Goal: Browse casually

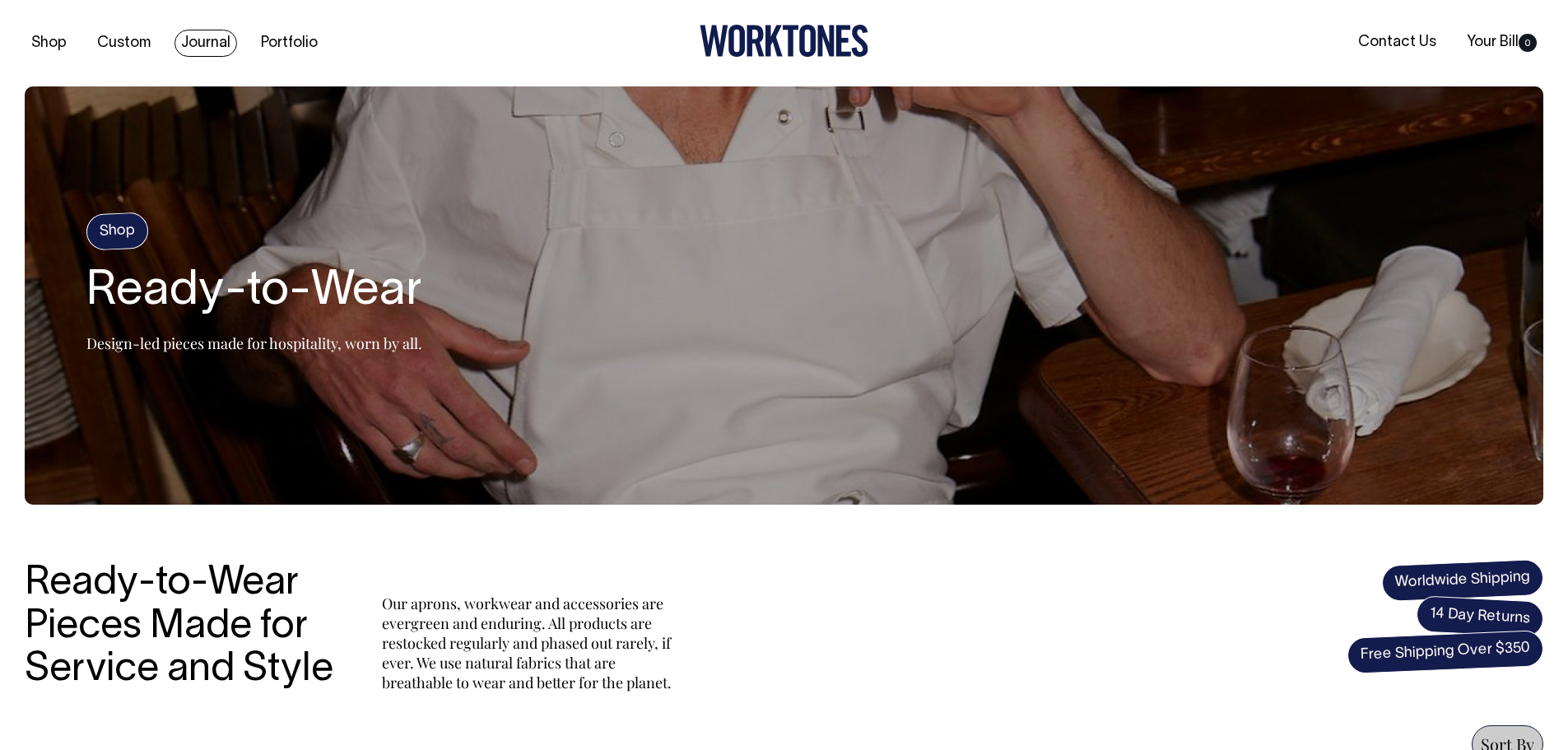
click at [205, 35] on link "Journal" at bounding box center [205, 43] width 63 height 27
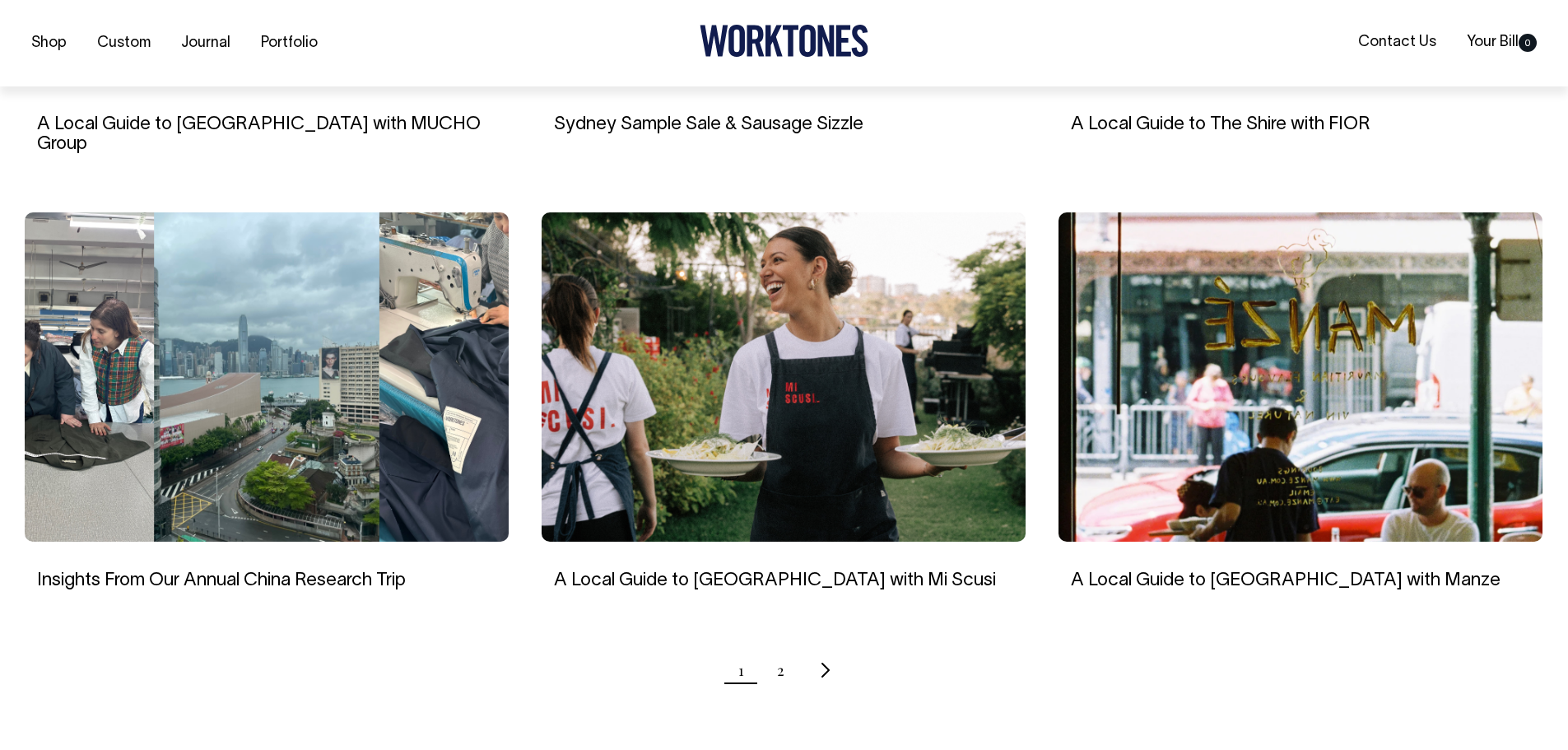
scroll to position [1400, 0]
click at [823, 660] on icon "Next page" at bounding box center [826, 669] width 11 height 17
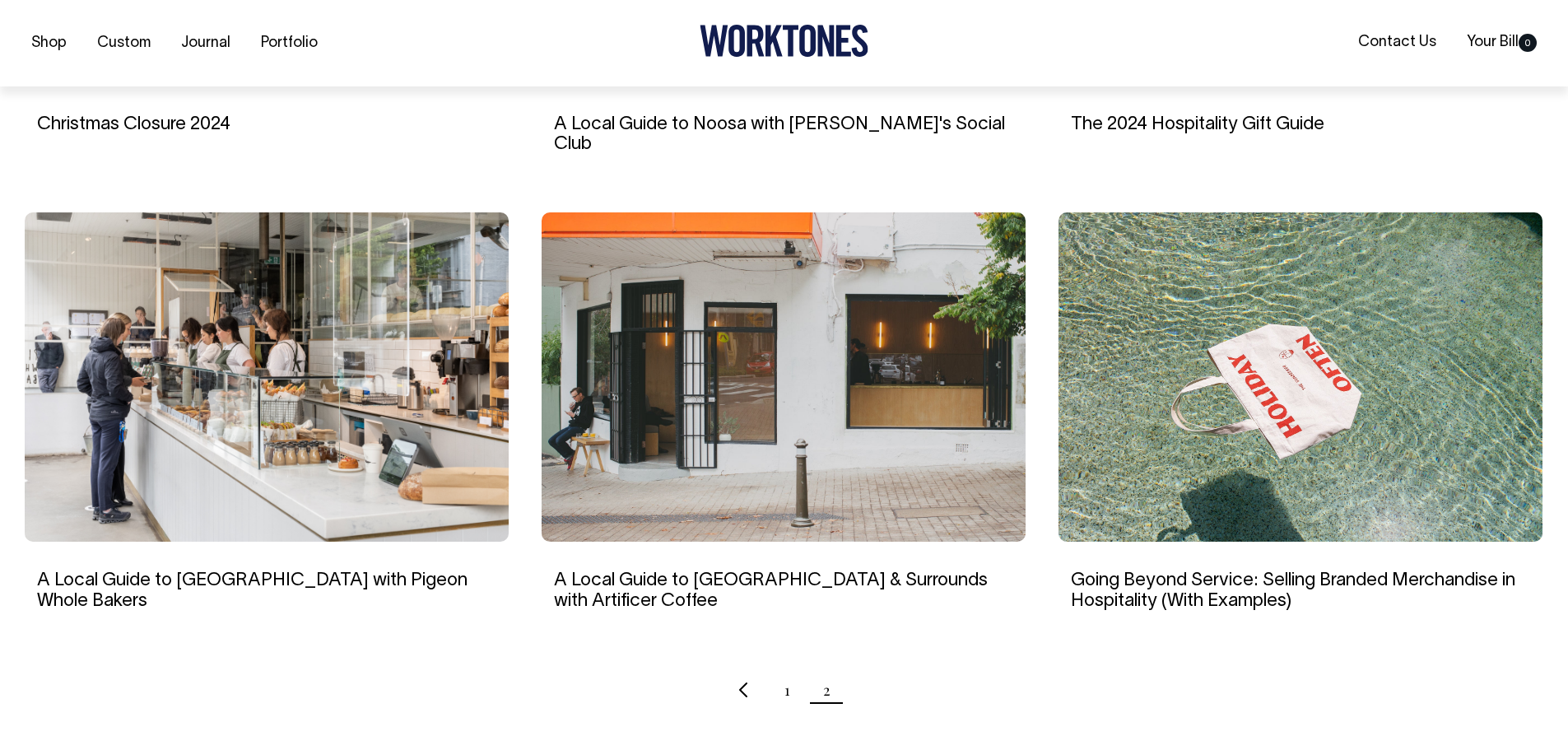
scroll to position [1400, 0]
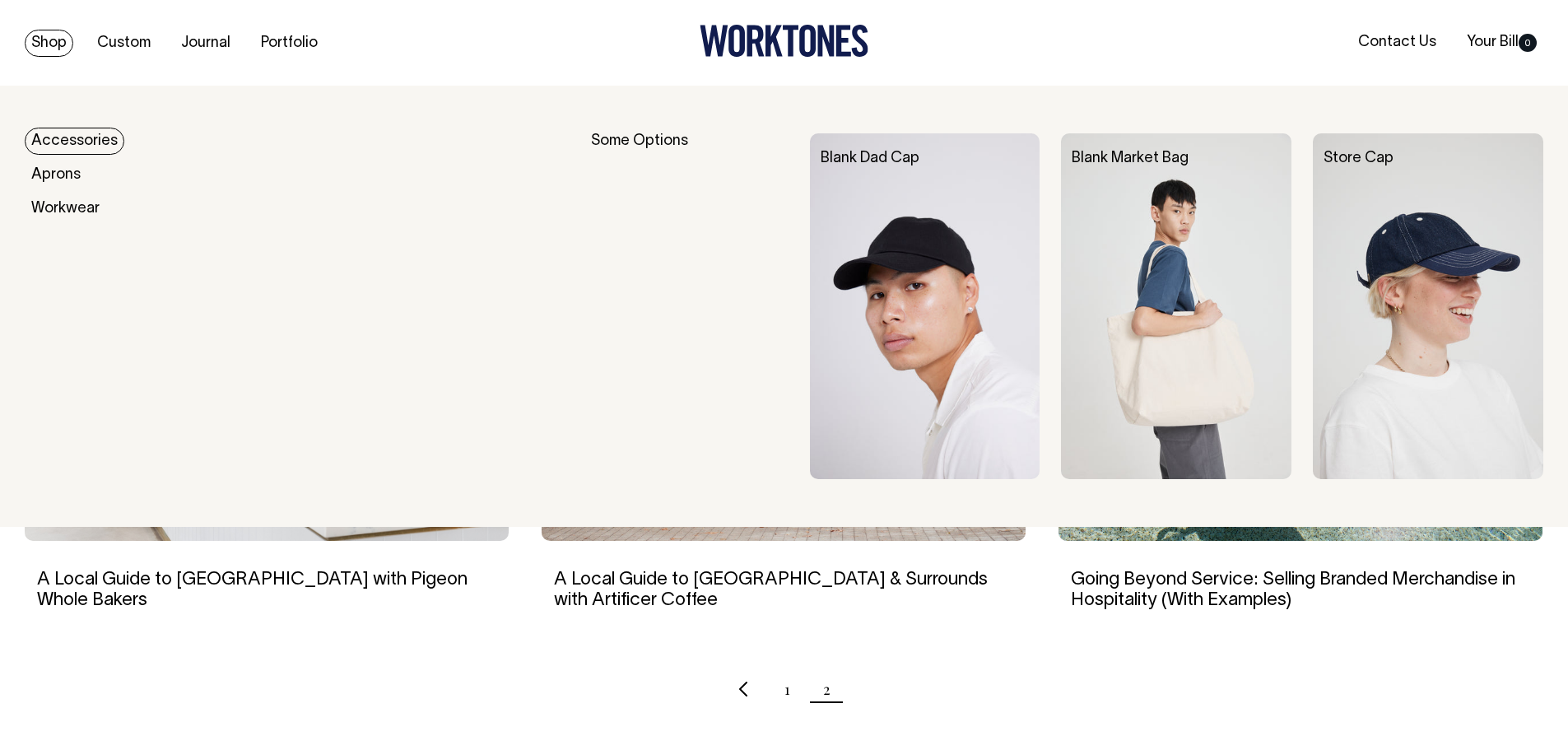
click at [59, 38] on link "Shop" at bounding box center [48, 43] width 48 height 27
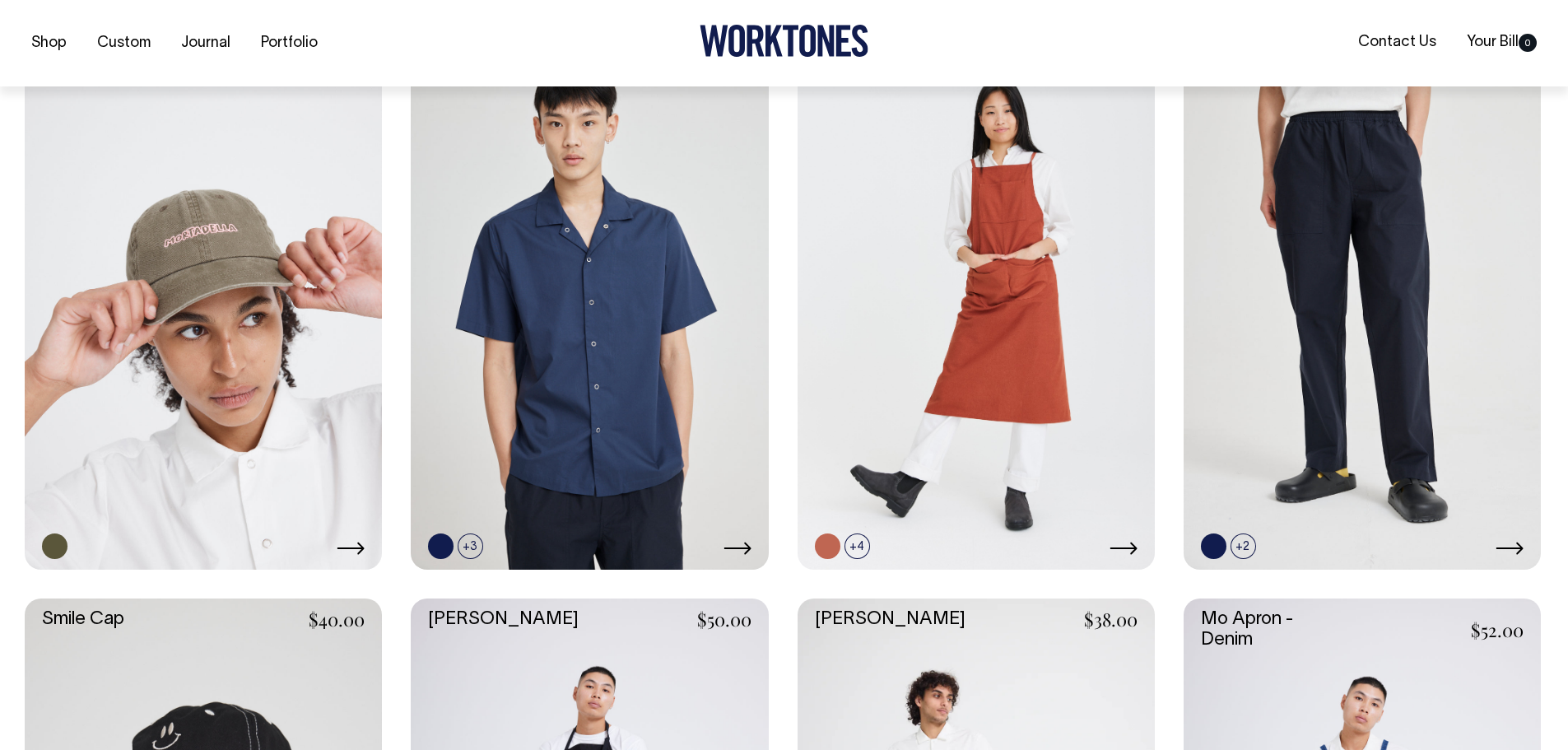
scroll to position [1894, 0]
click at [153, 271] on link at bounding box center [203, 301] width 357 height 536
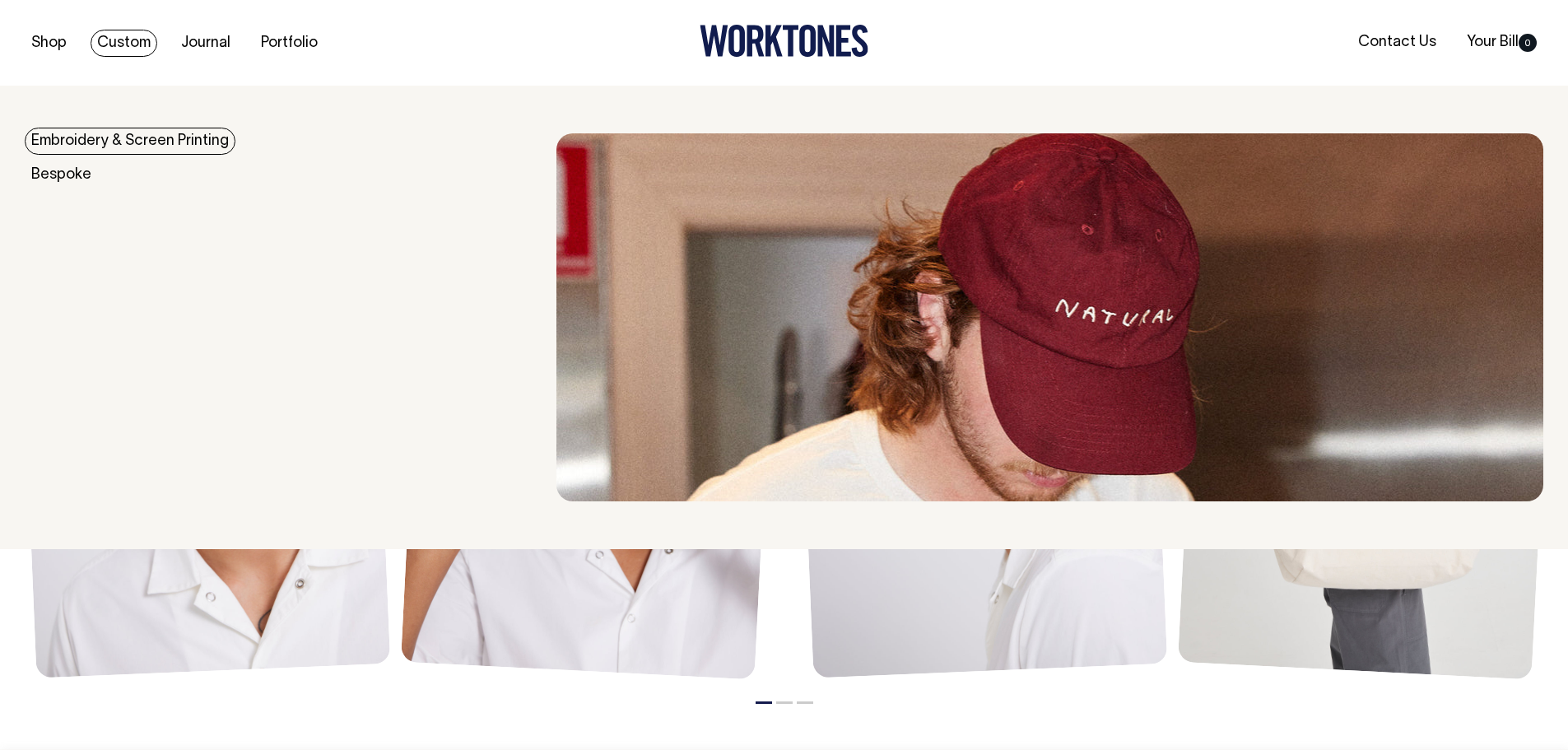
scroll to position [1317, 0]
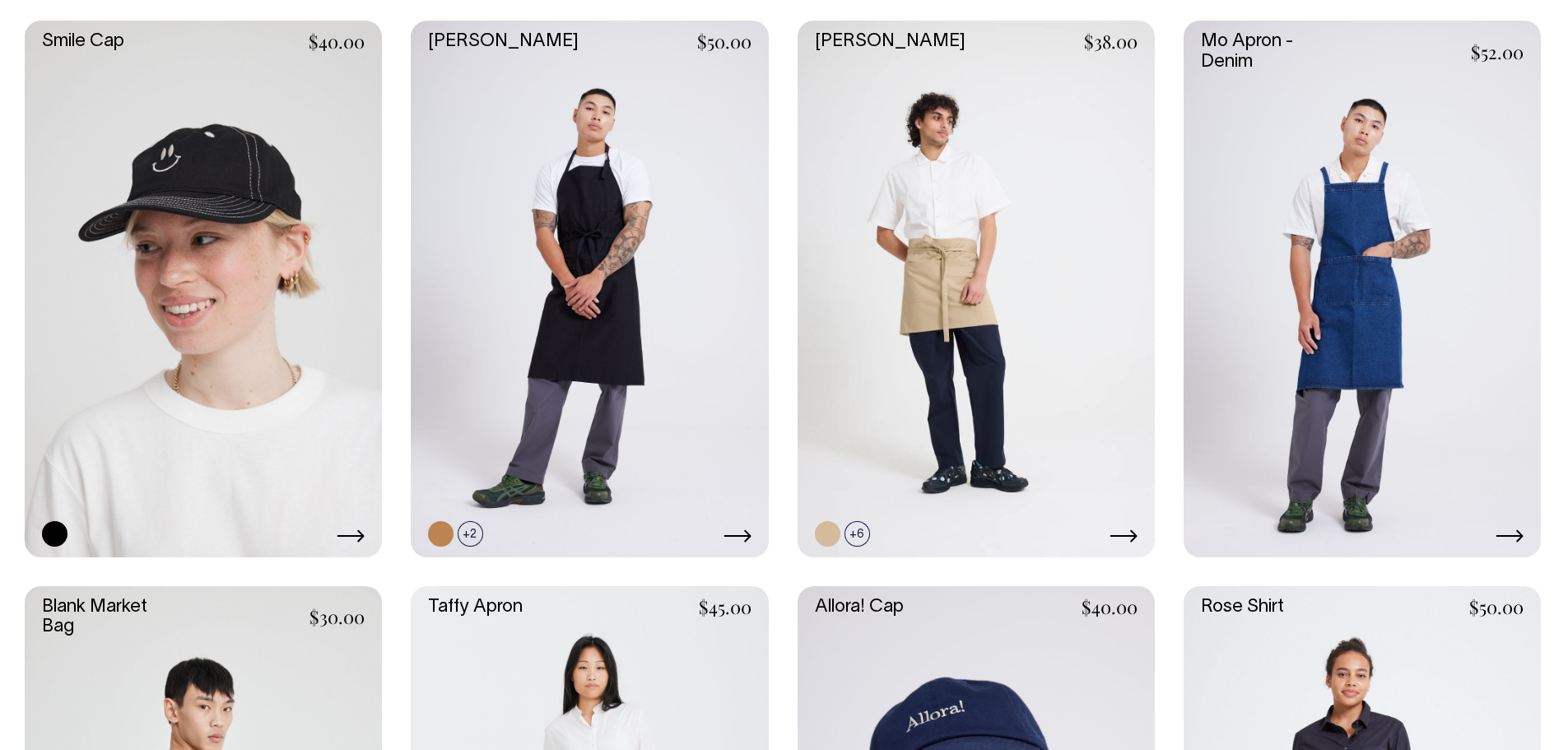
scroll to position [2470, 0]
click at [148, 170] on link at bounding box center [203, 289] width 357 height 536
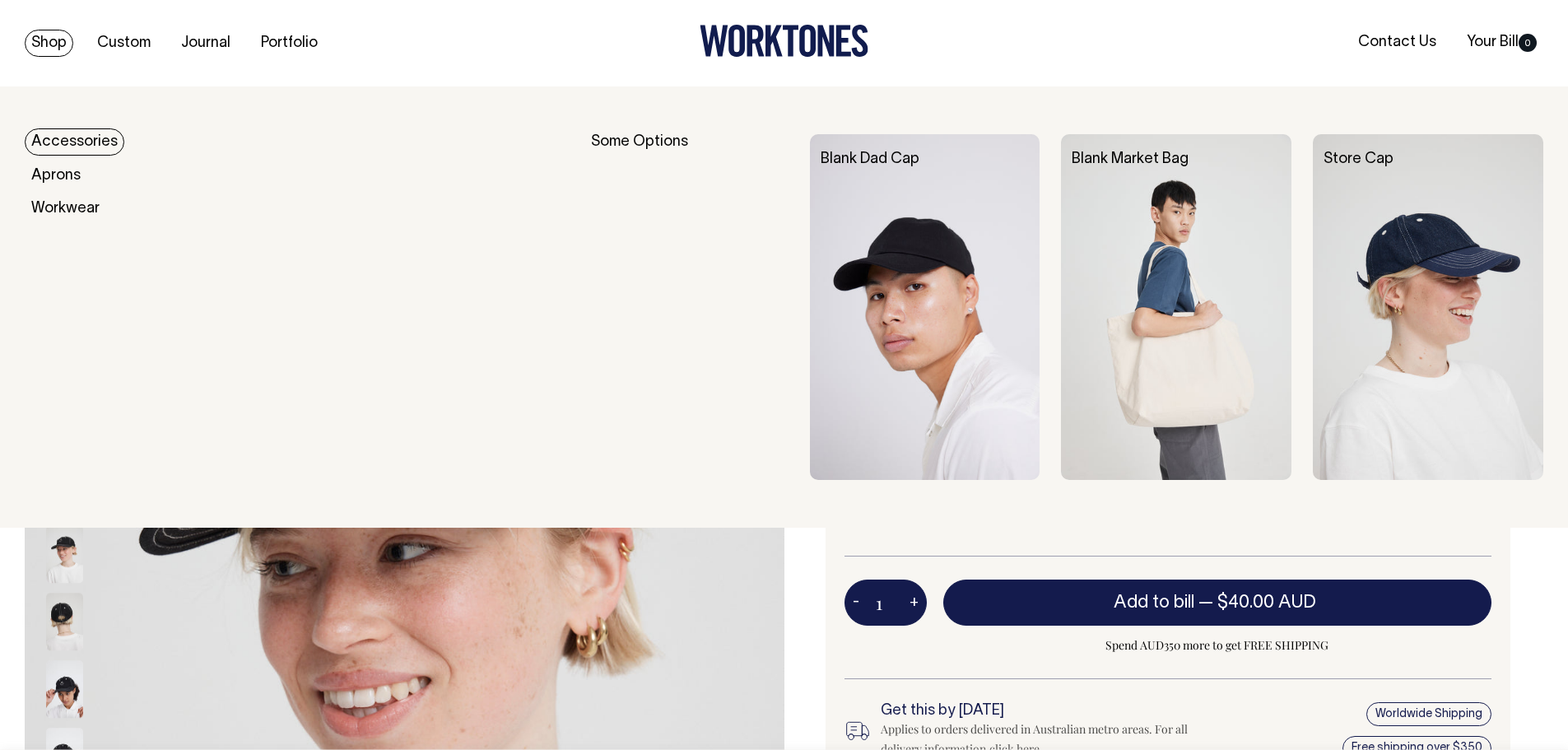
click at [34, 44] on link "Shop" at bounding box center [48, 43] width 48 height 27
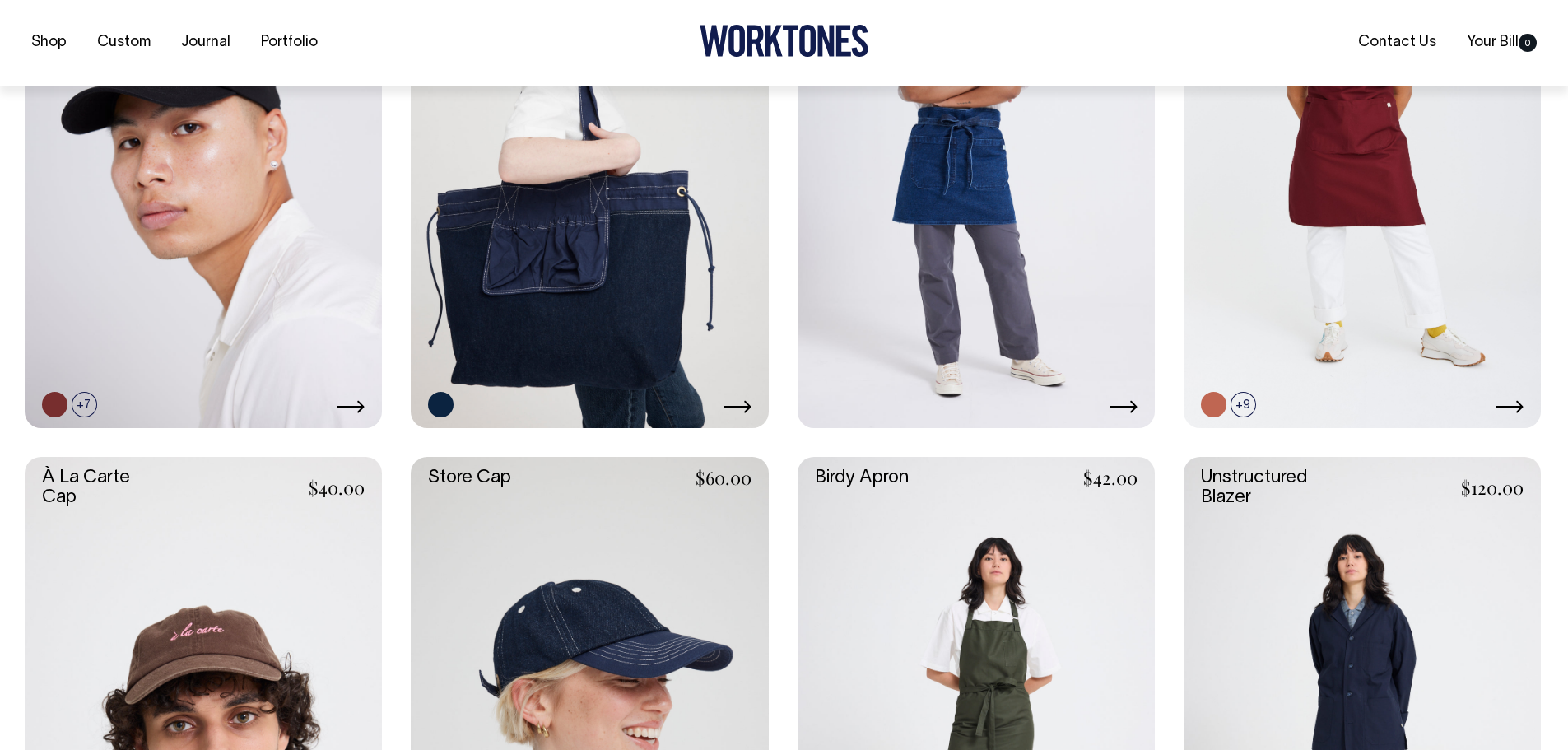
click at [565, 269] on link at bounding box center [589, 159] width 357 height 536
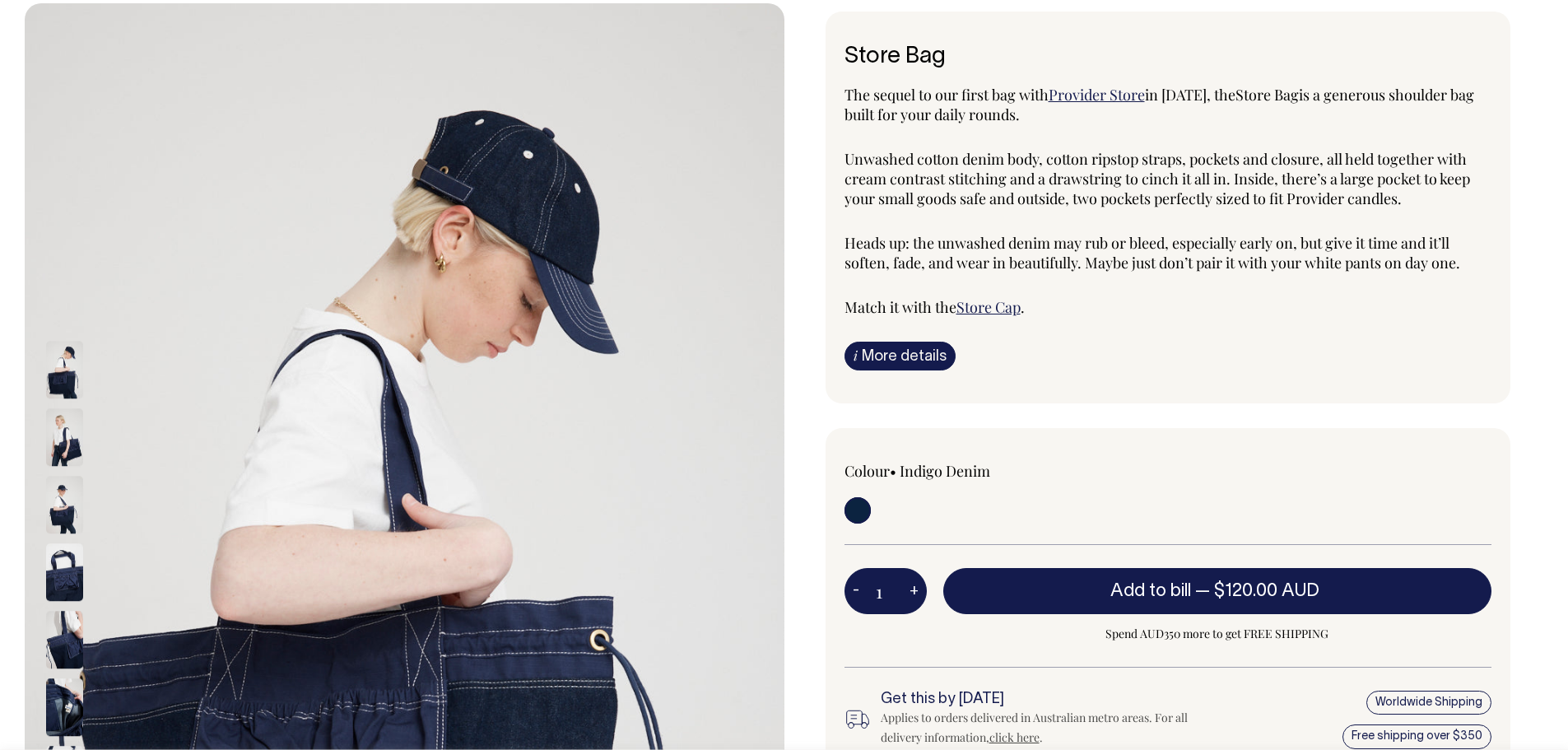
scroll to position [82, 0]
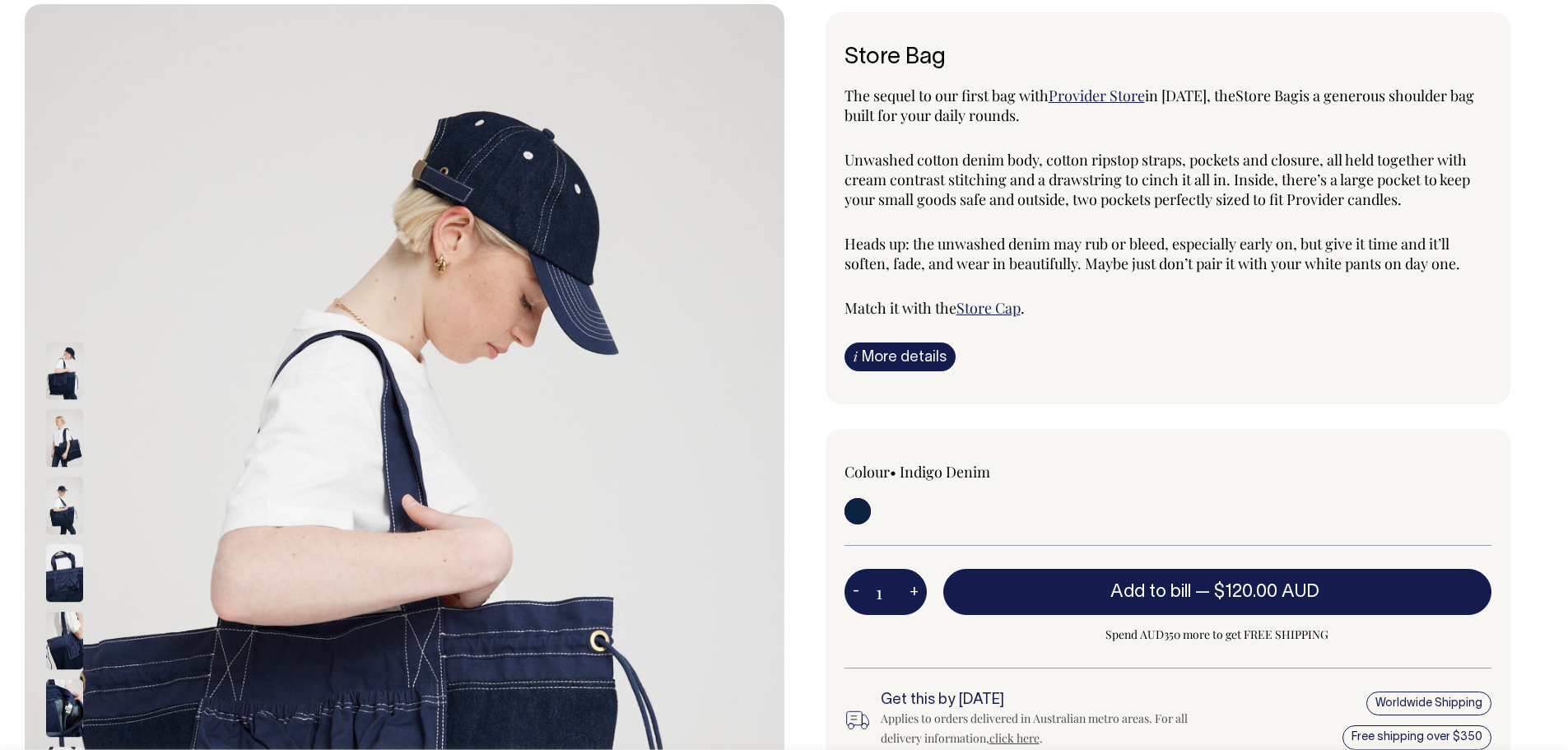
click at [1100, 98] on span "Provider Store" at bounding box center [1096, 96] width 96 height 20
